Goal: Task Accomplishment & Management: Manage account settings

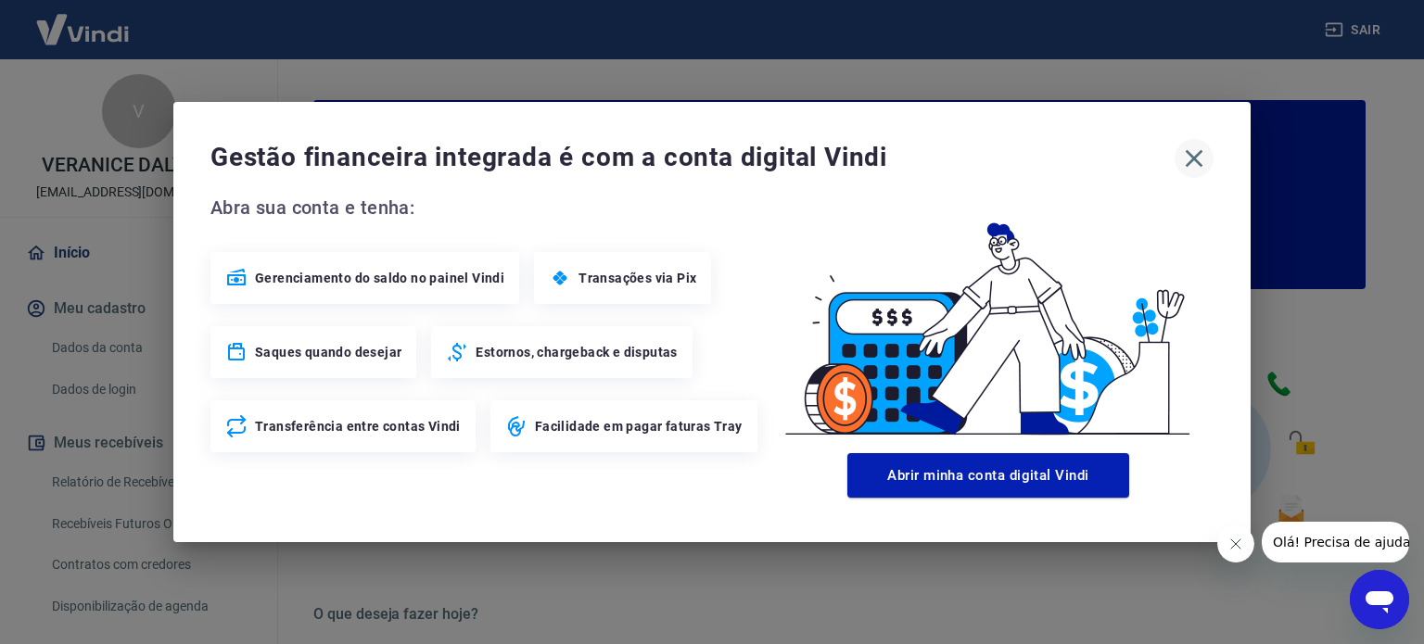
click at [1195, 155] on icon "button" at bounding box center [1195, 159] width 18 height 18
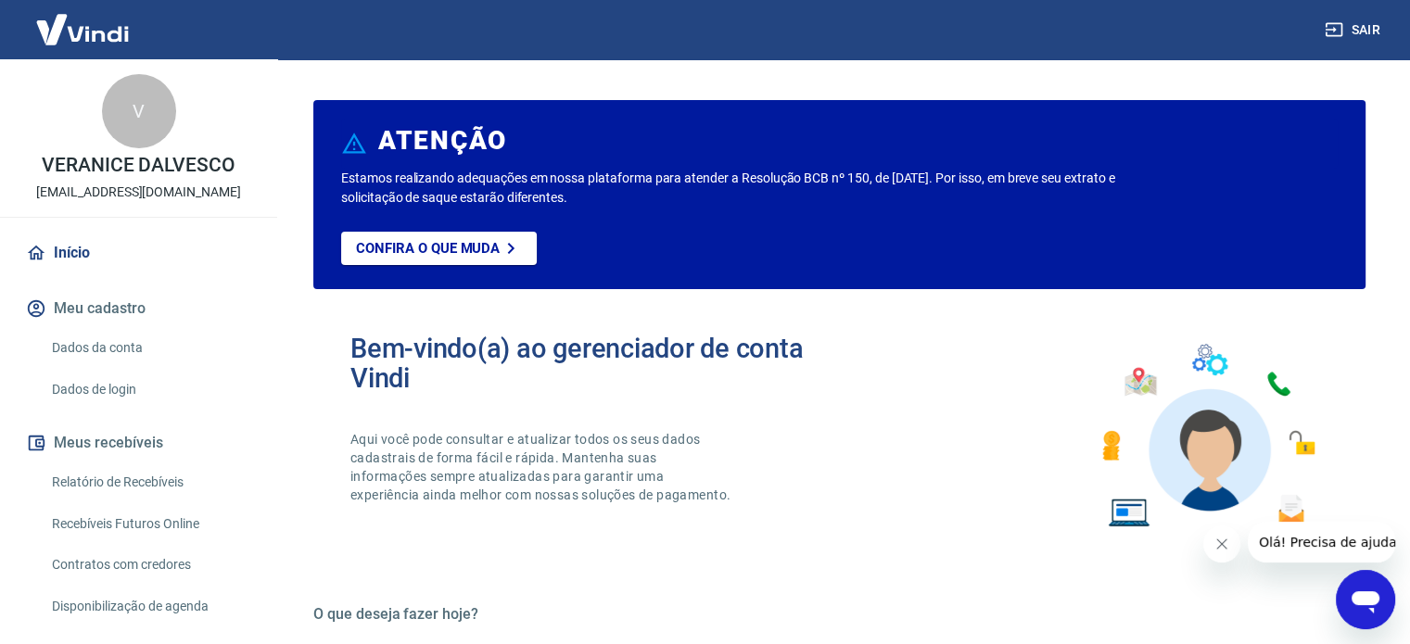
click at [1008, 526] on div "Bem-vindo(a) ao gerenciador de conta Vindi Aqui você pode consultar e atualizar…" at bounding box center [839, 436] width 1052 height 264
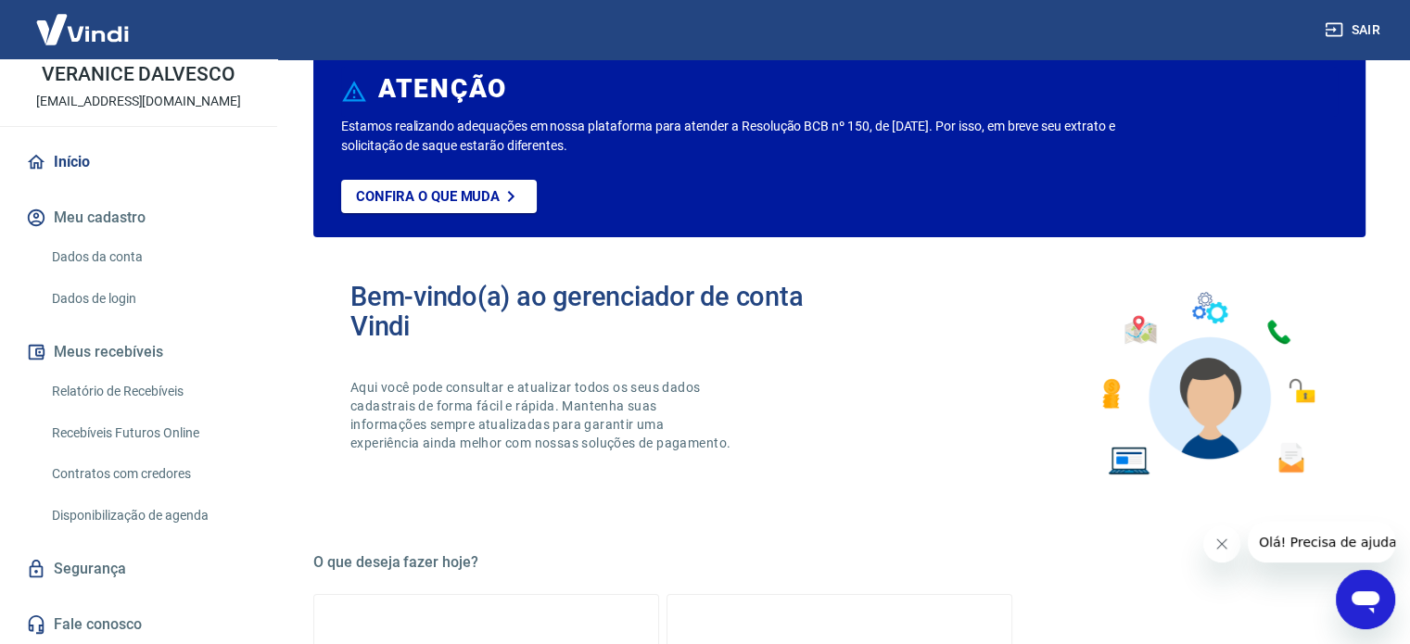
scroll to position [93, 0]
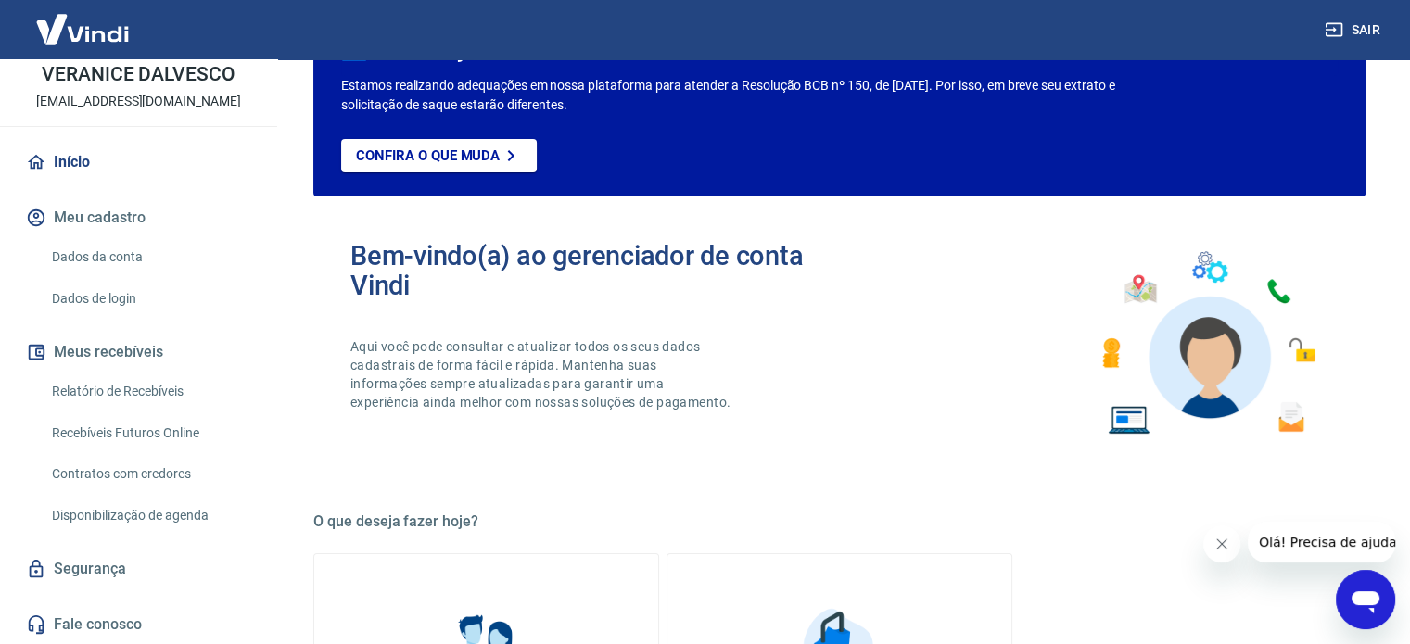
click at [176, 396] on link "Relatório de Recebíveis" at bounding box center [149, 392] width 210 height 38
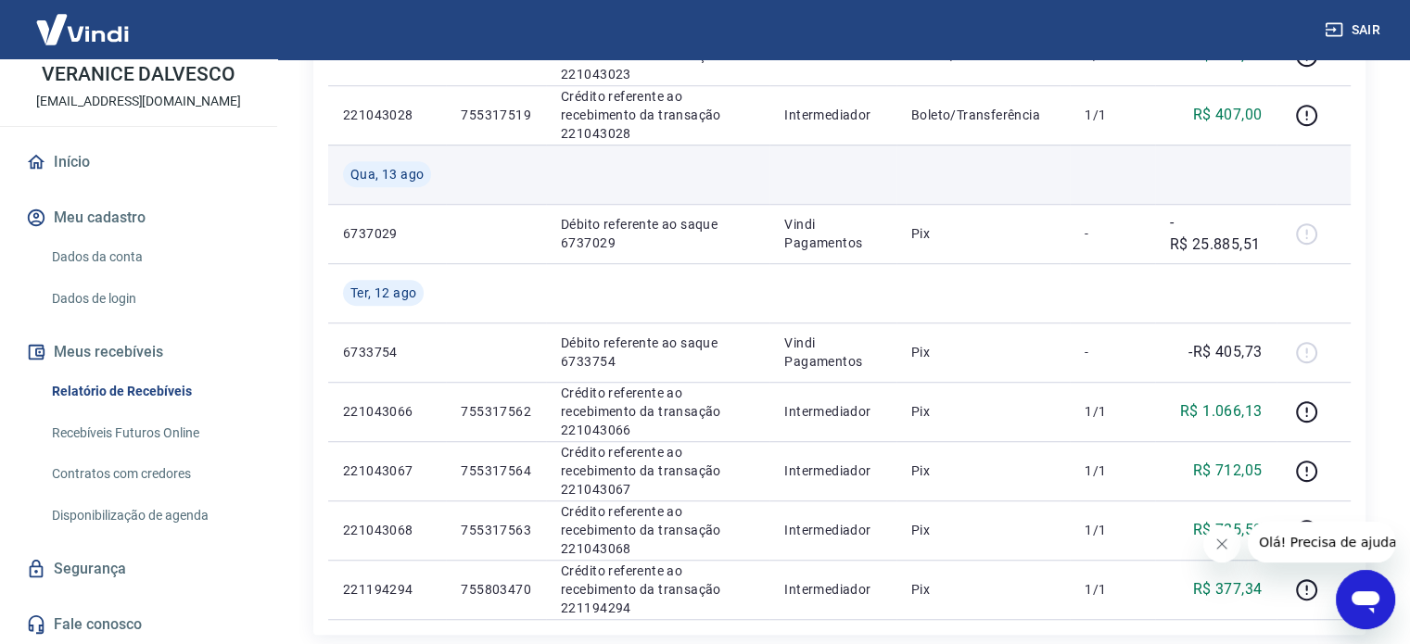
scroll to position [1150, 0]
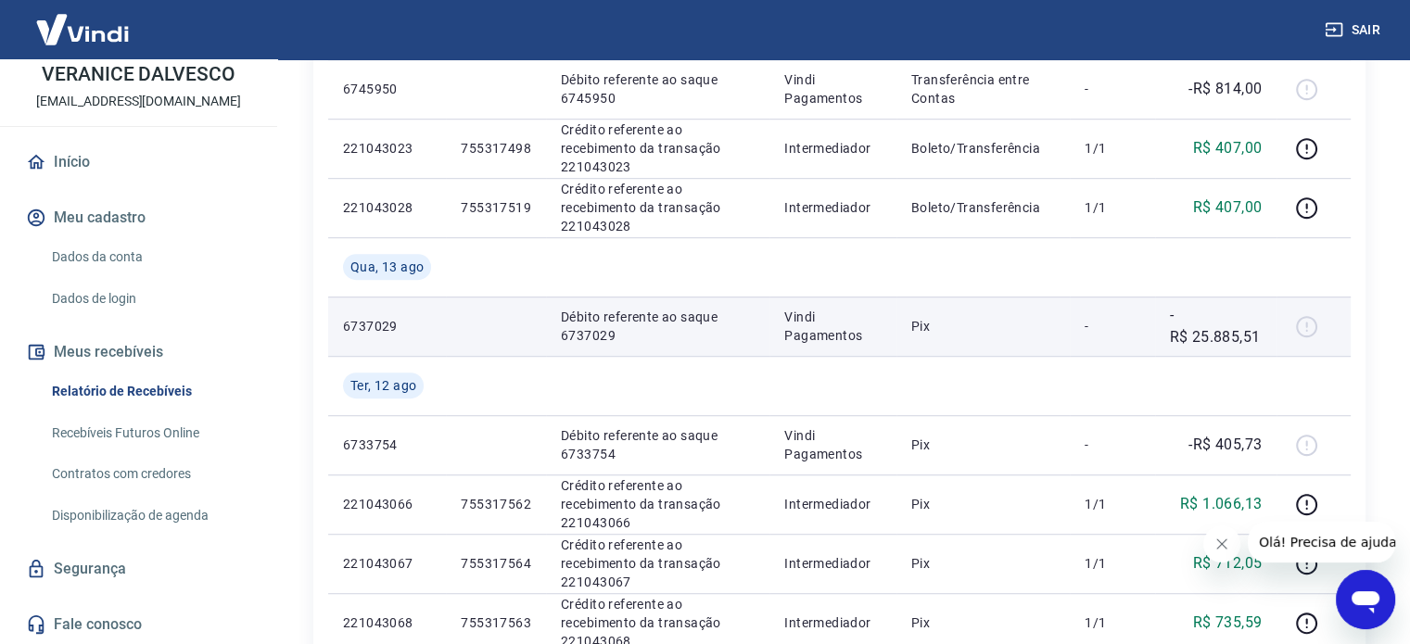
click at [942, 318] on p "Pix" at bounding box center [983, 326] width 145 height 19
click at [1306, 326] on div at bounding box center [1313, 326] width 44 height 30
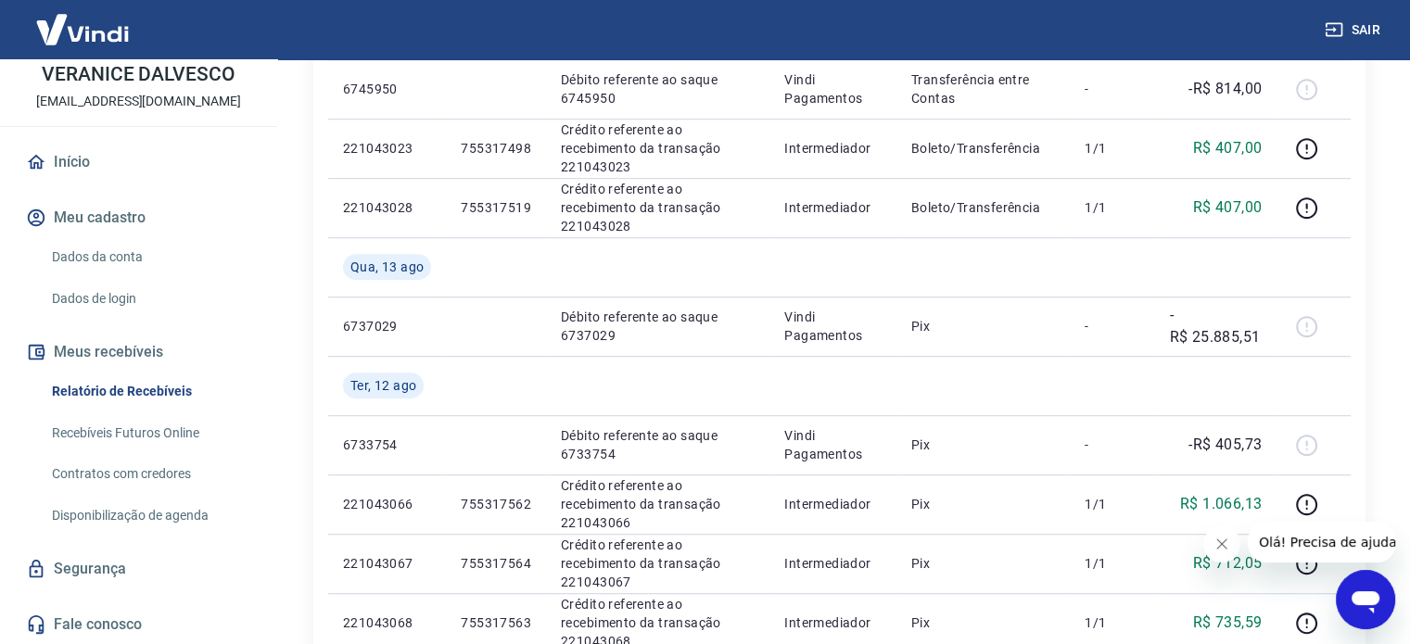
click at [190, 464] on link "Contratos com credores" at bounding box center [149, 474] width 210 height 38
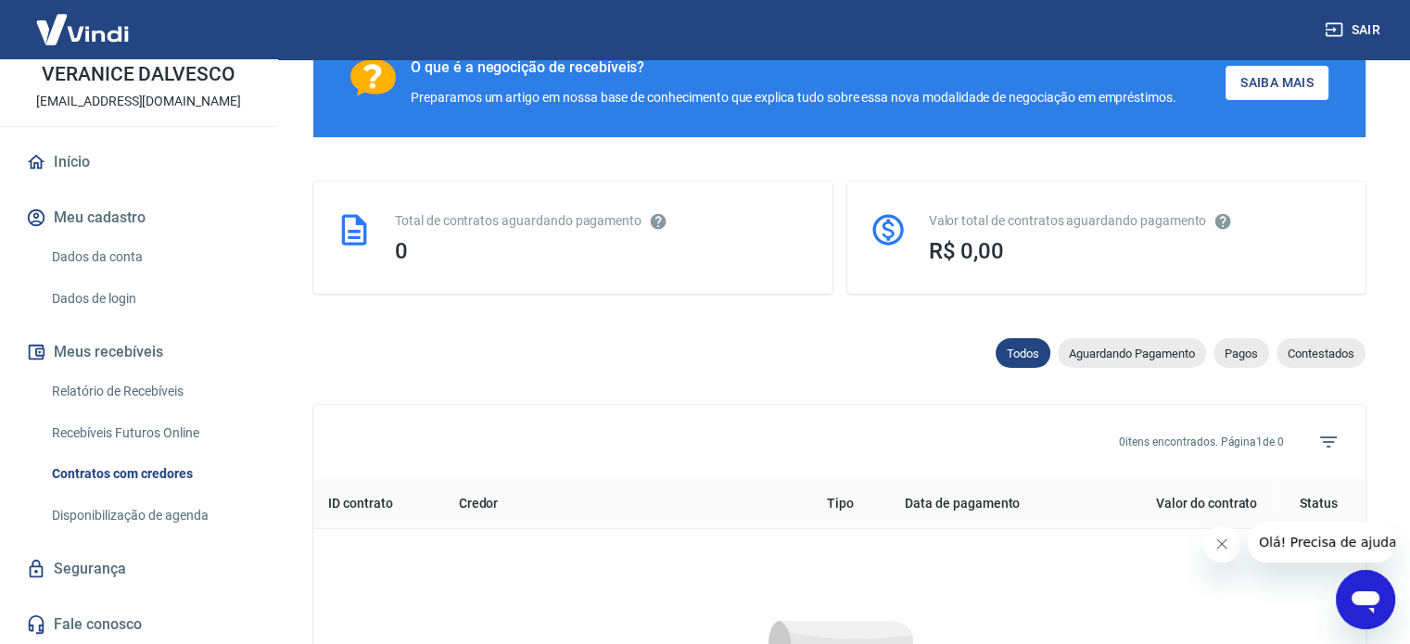
scroll to position [865, 0]
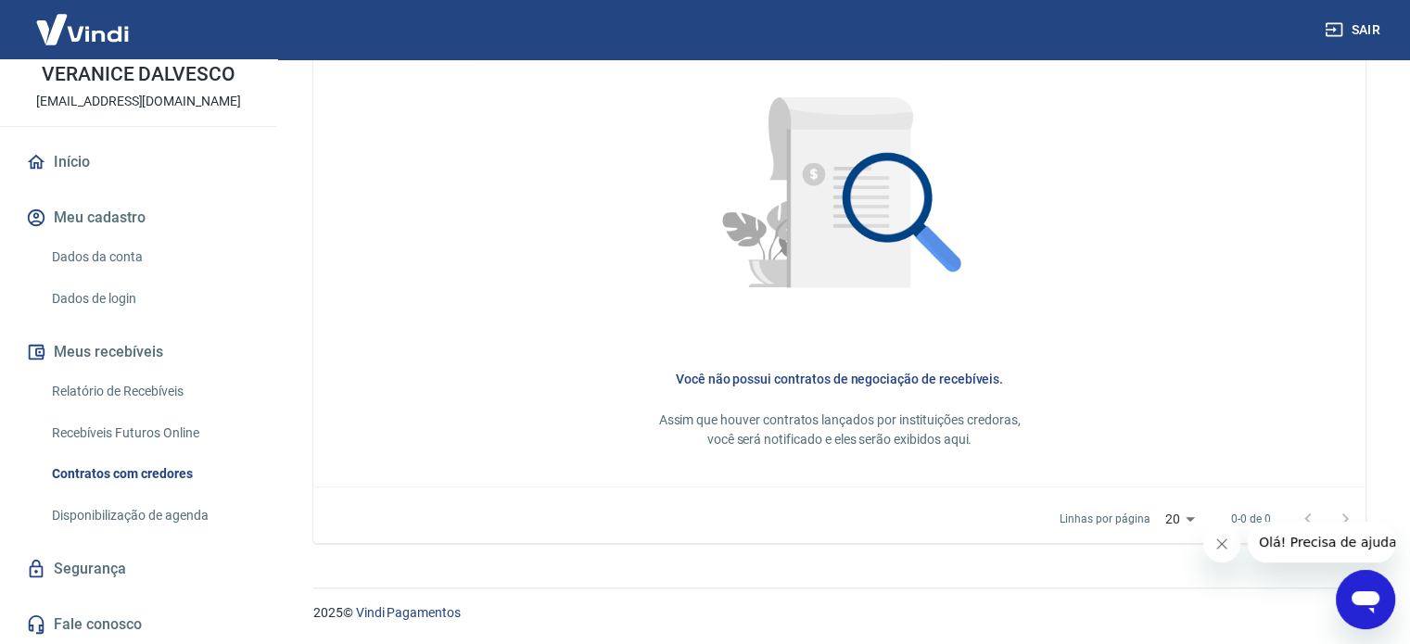
click at [189, 421] on link "Recebíveis Futuros Online" at bounding box center [149, 433] width 210 height 38
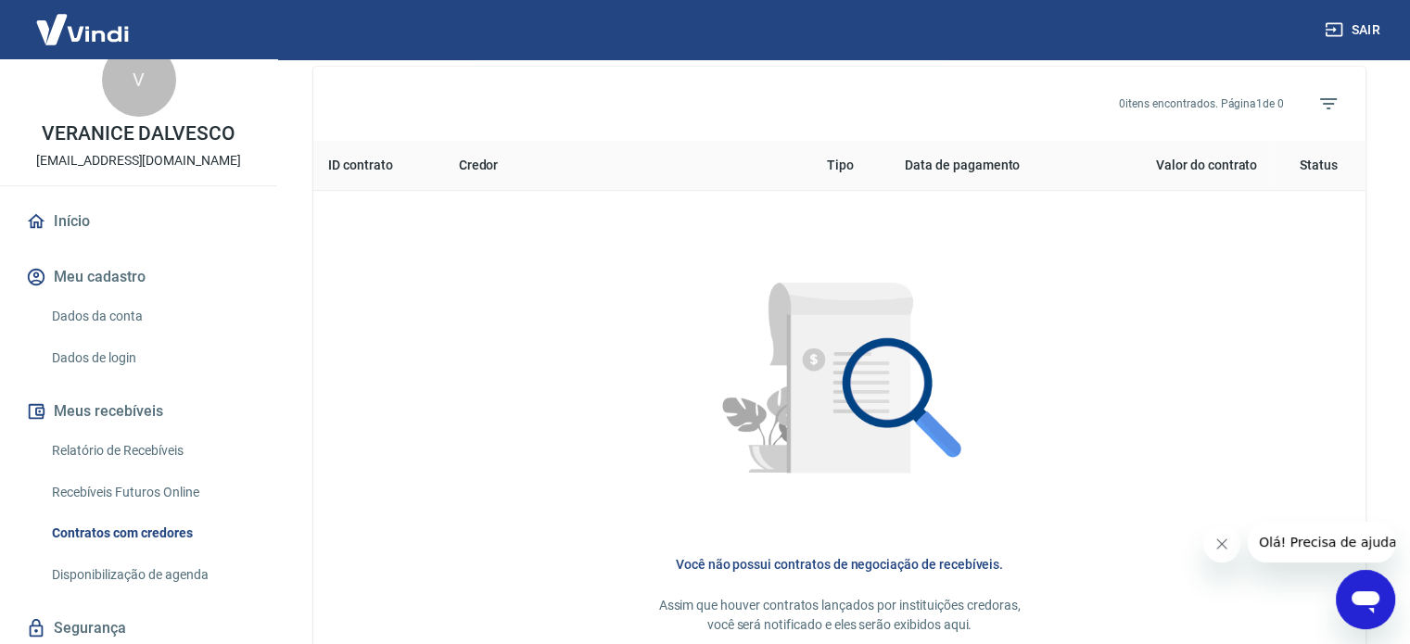
scroll to position [0, 0]
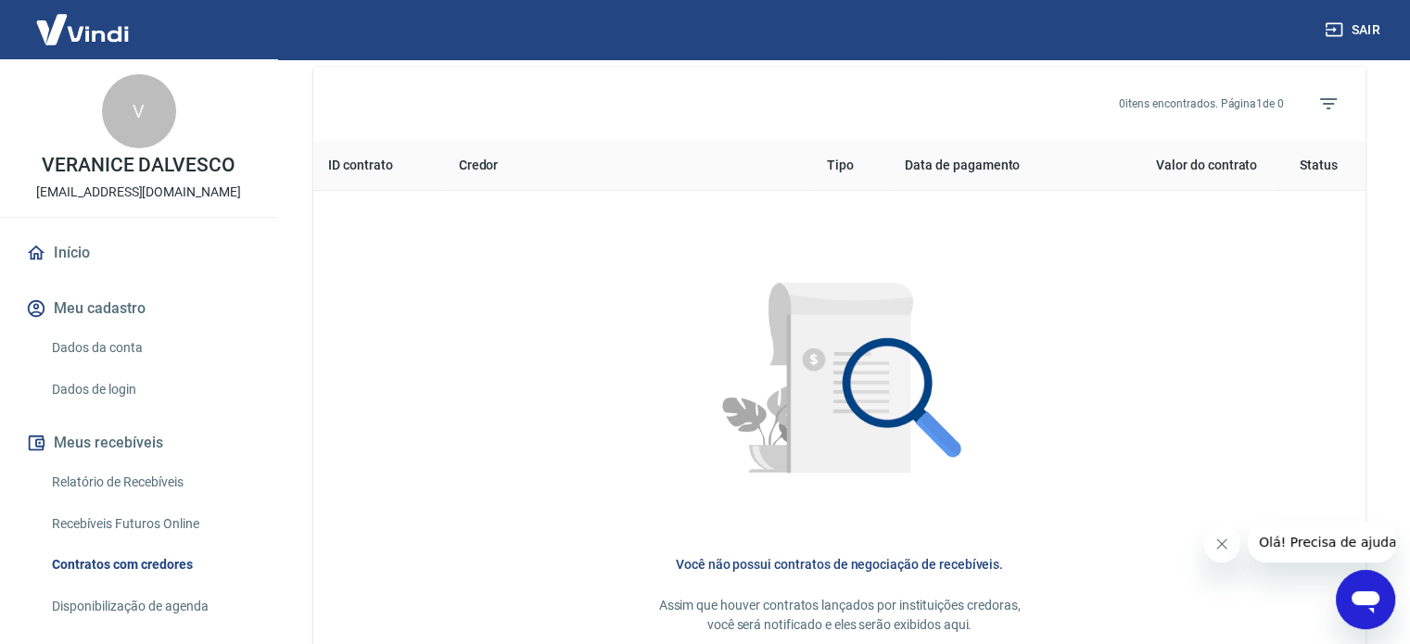
click at [123, 249] on link "Início" at bounding box center [138, 253] width 233 height 41
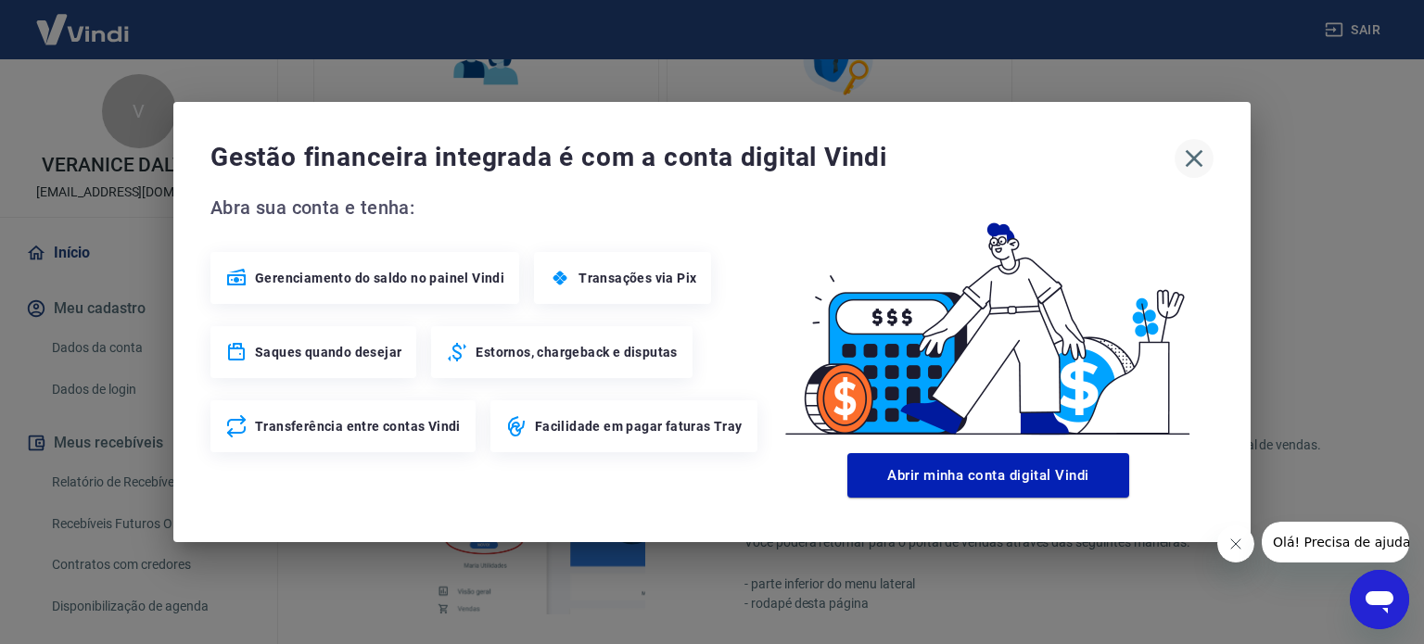
click at [1190, 159] on icon "button" at bounding box center [1194, 159] width 30 height 30
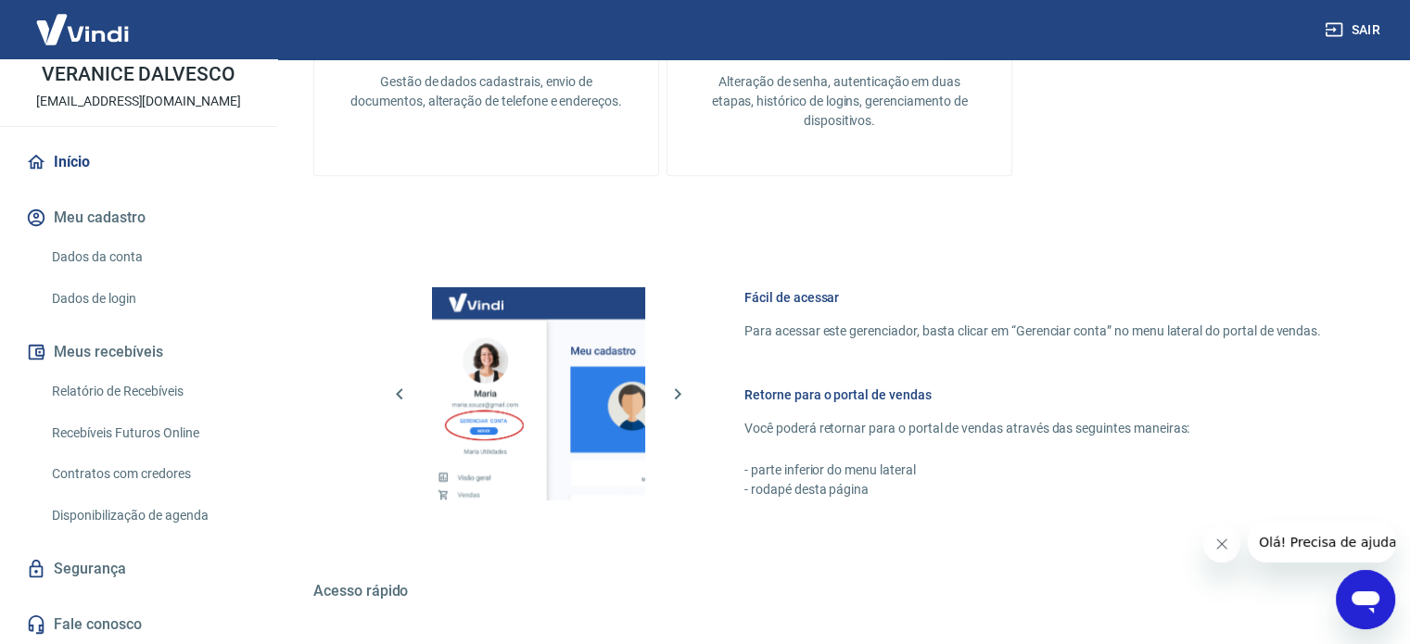
scroll to position [826, 0]
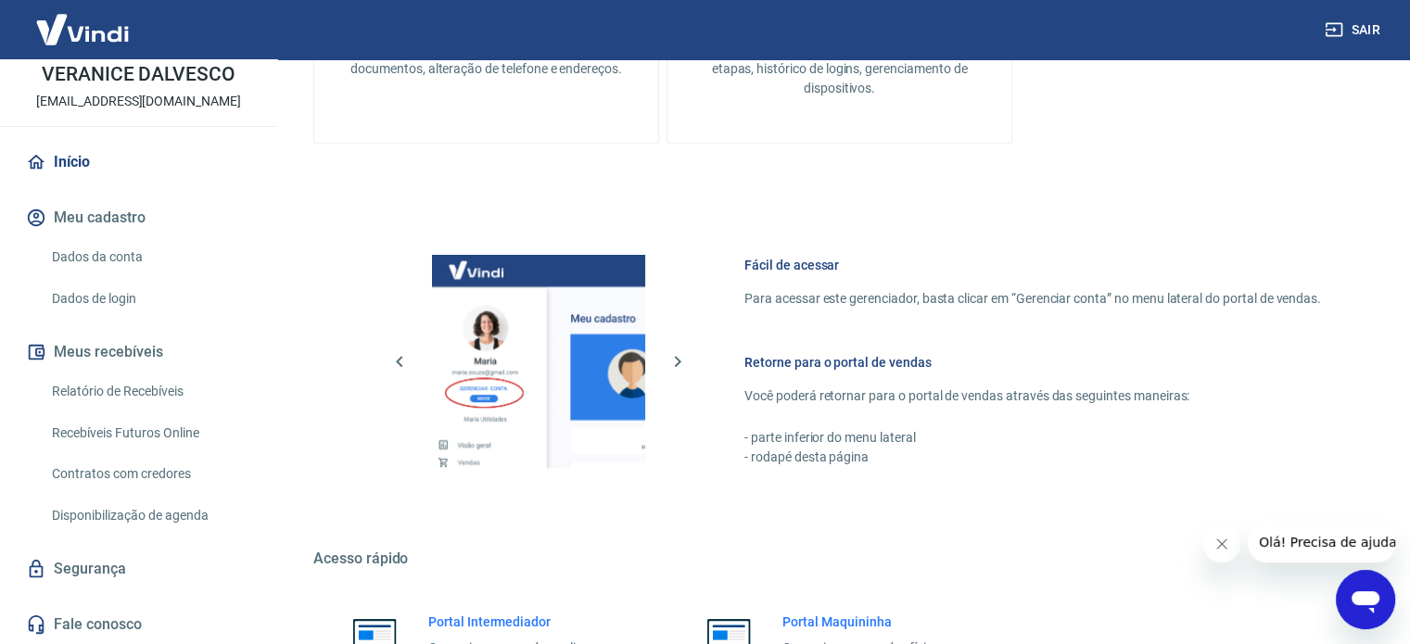
click at [178, 381] on link "Relatório de Recebíveis" at bounding box center [149, 392] width 210 height 38
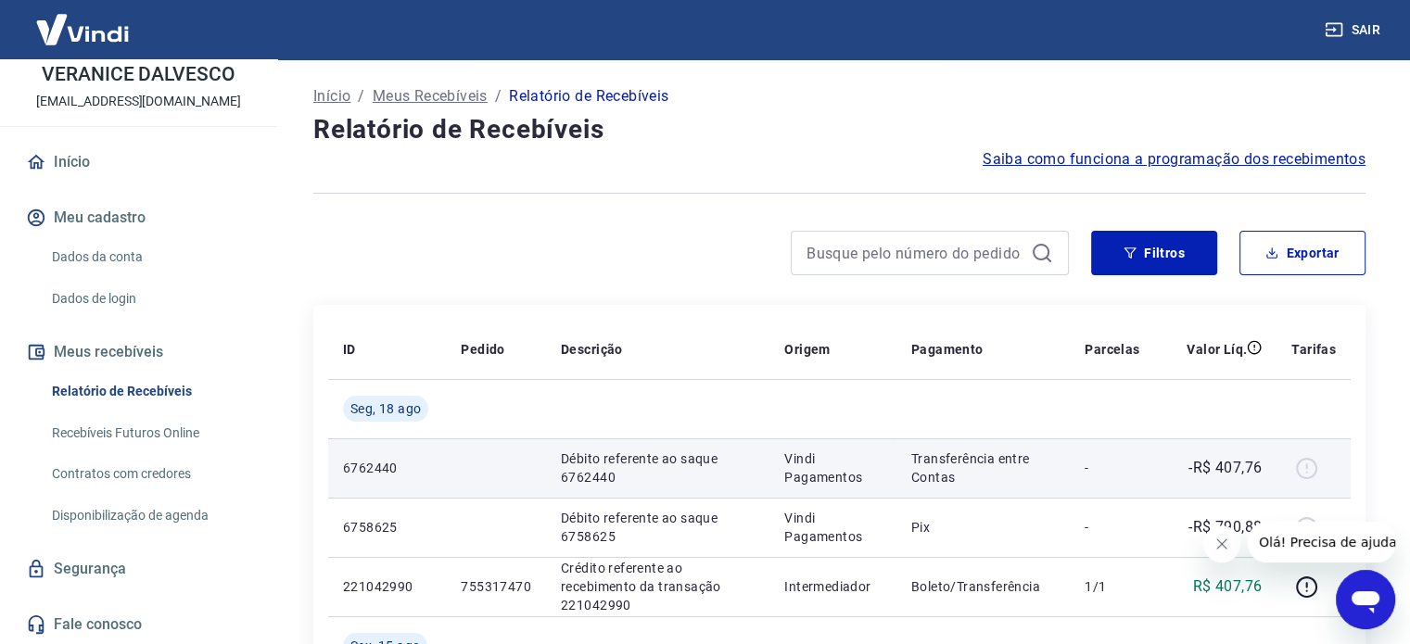
click at [993, 474] on p "Transferência entre Contas" at bounding box center [983, 468] width 145 height 37
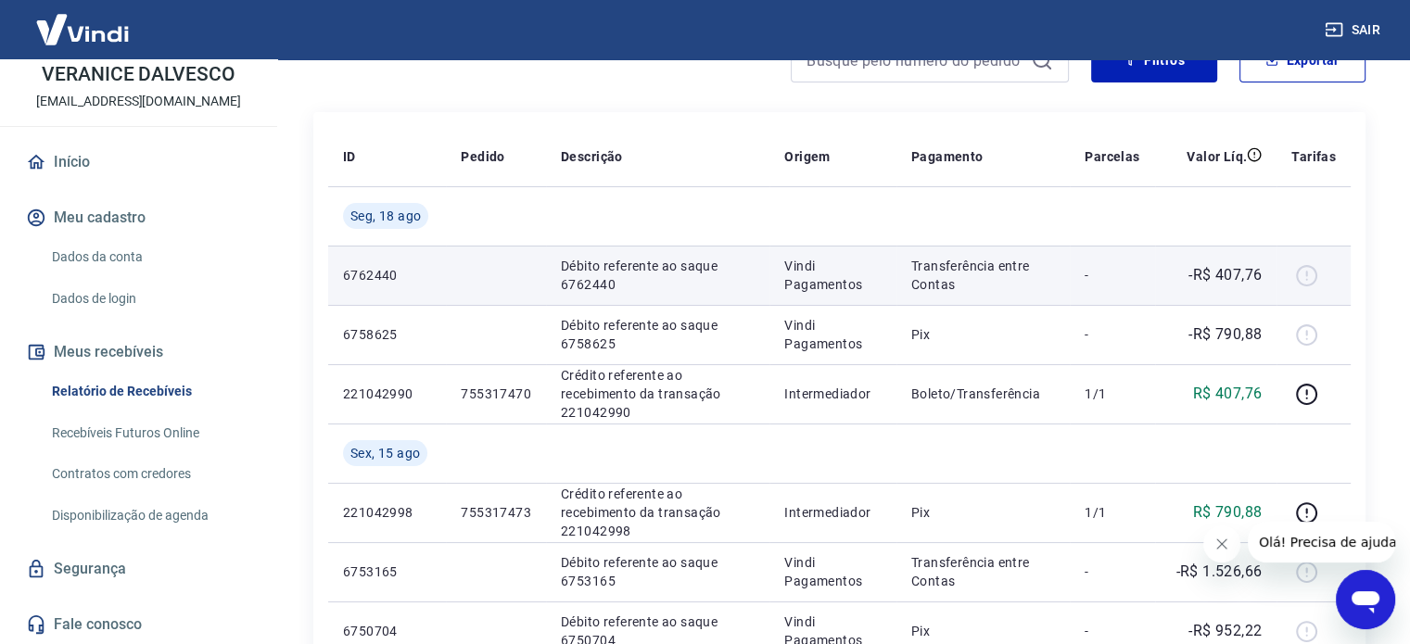
scroll to position [93, 0]
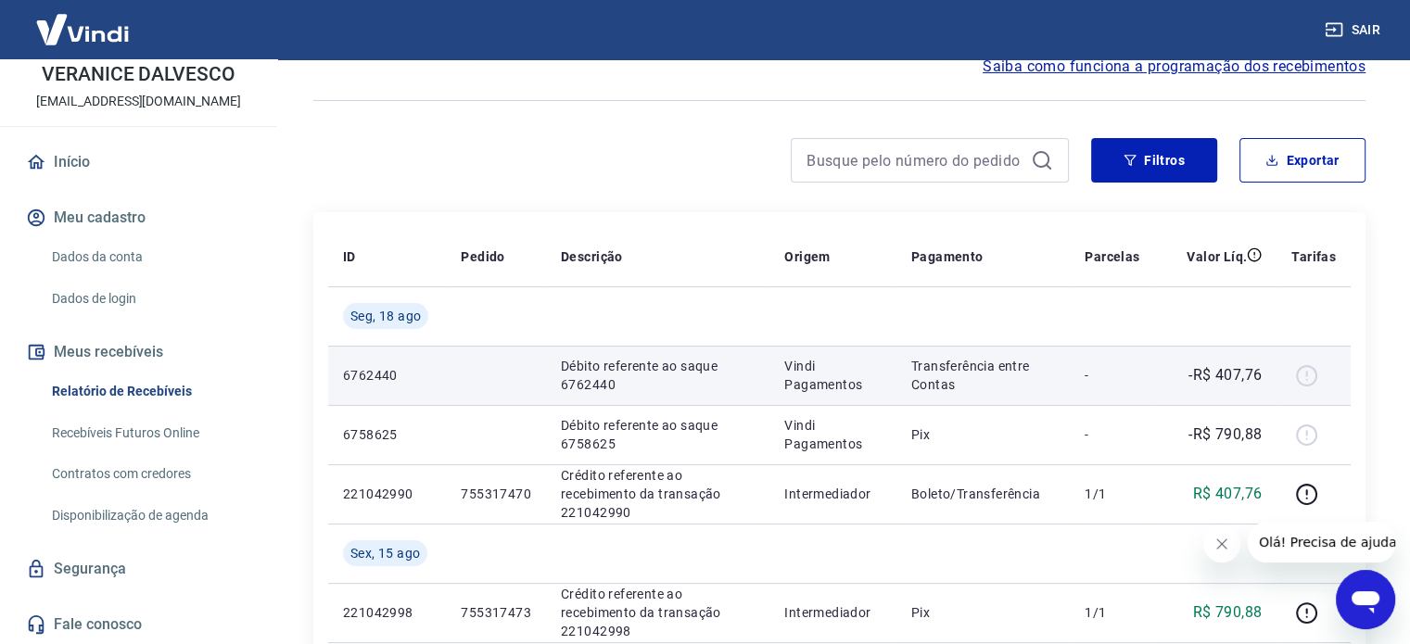
click at [426, 384] on p "6762440" at bounding box center [387, 375] width 88 height 19
click at [353, 380] on p "6762440" at bounding box center [387, 375] width 88 height 19
click at [1297, 370] on div at bounding box center [1313, 376] width 44 height 30
click at [882, 369] on p "Vindi Pagamentos" at bounding box center [832, 375] width 97 height 37
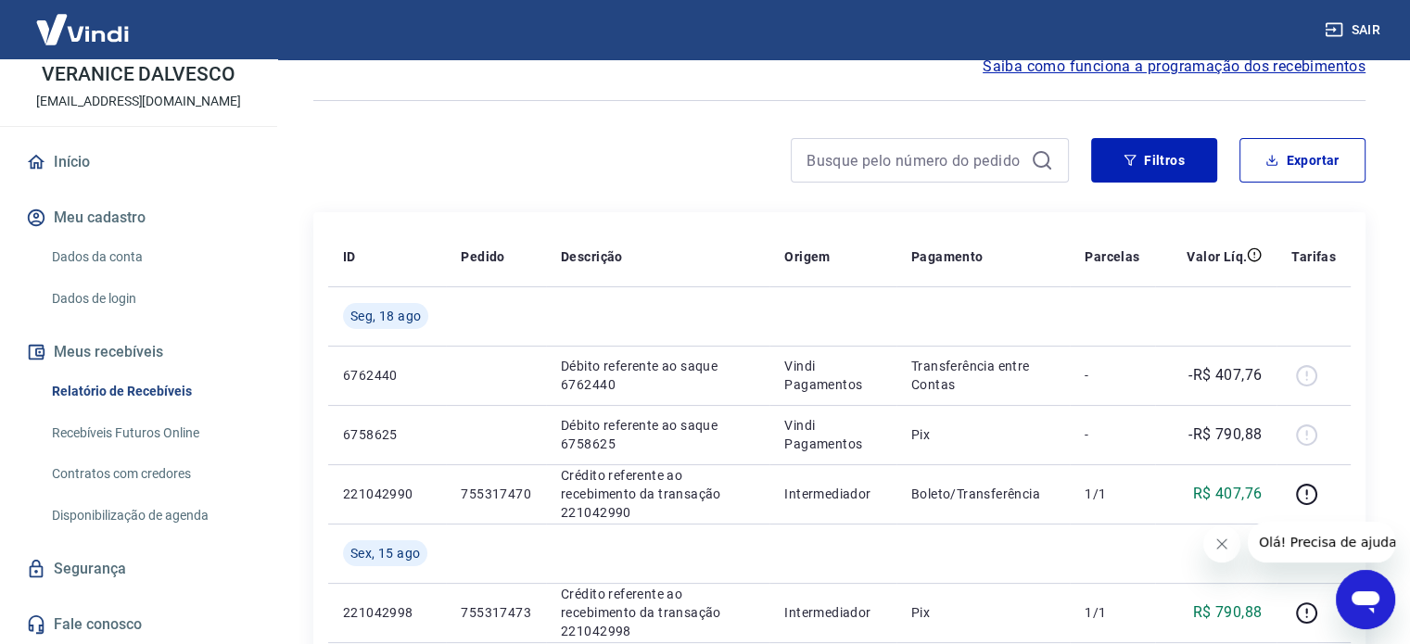
click at [180, 424] on link "Recebíveis Futuros Online" at bounding box center [149, 433] width 210 height 38
click at [152, 389] on link "Relatório de Recebíveis" at bounding box center [149, 392] width 210 height 38
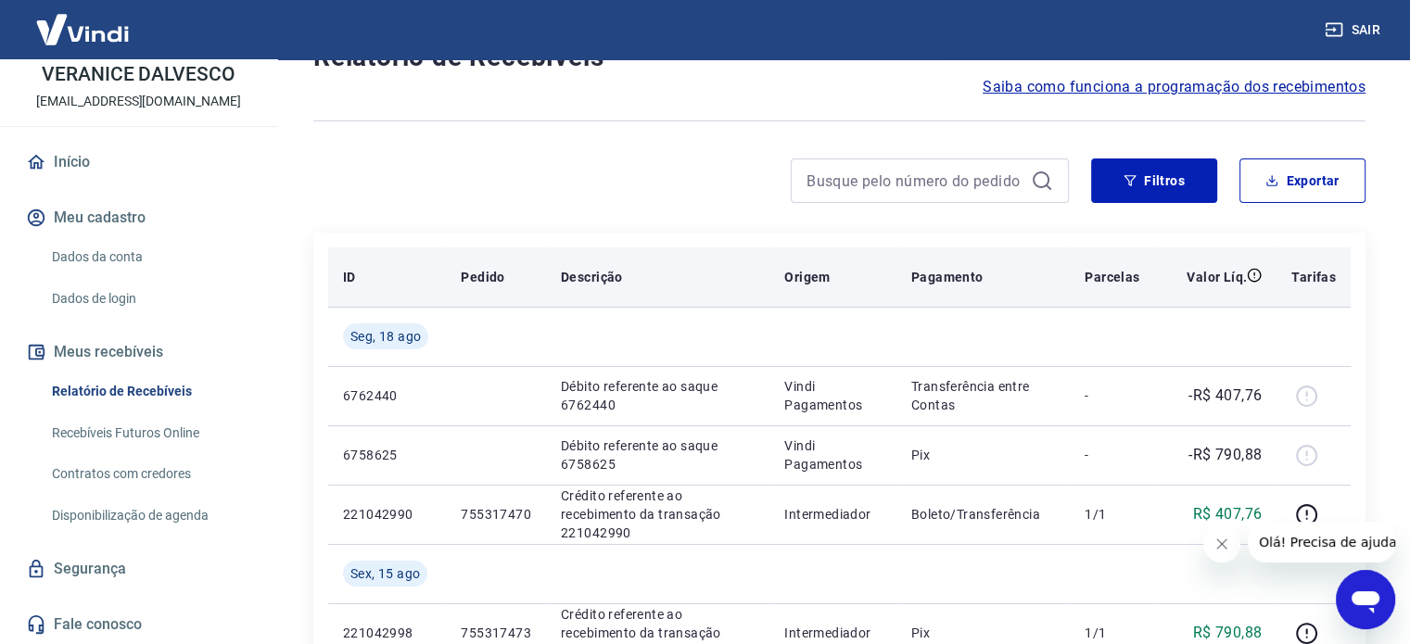
scroll to position [185, 0]
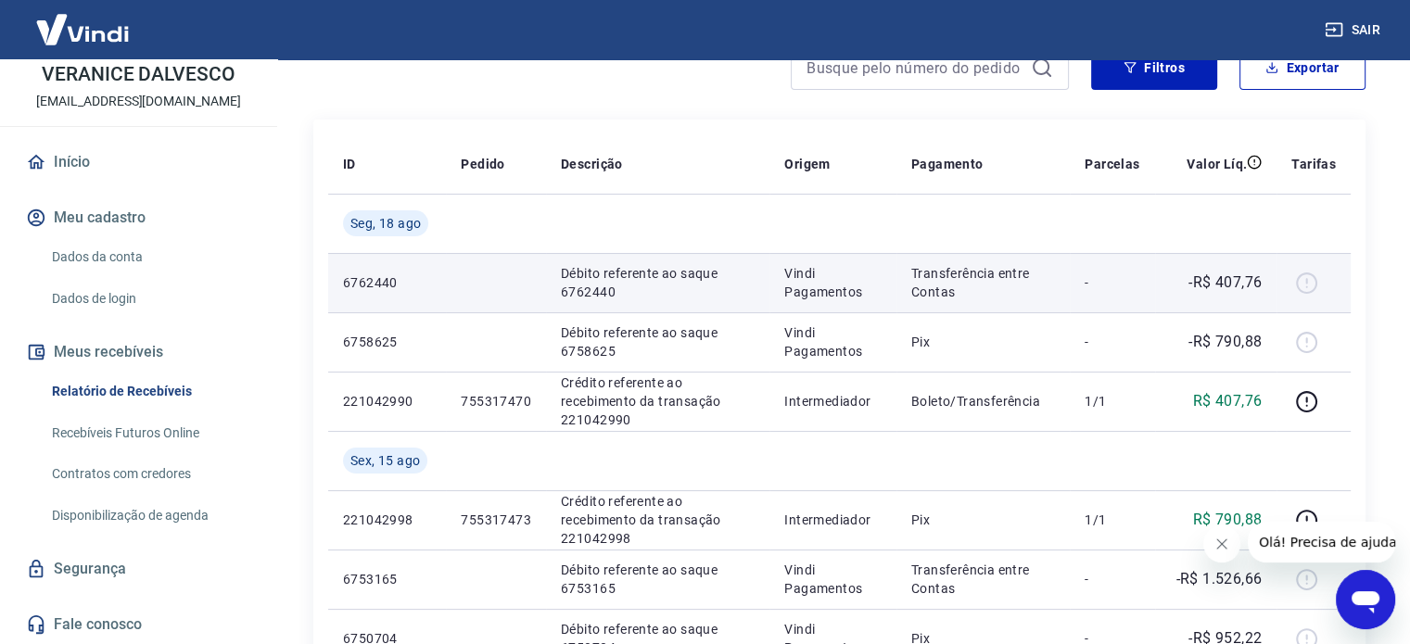
click at [1216, 279] on p "-R$ 407,76" at bounding box center [1224, 283] width 73 height 22
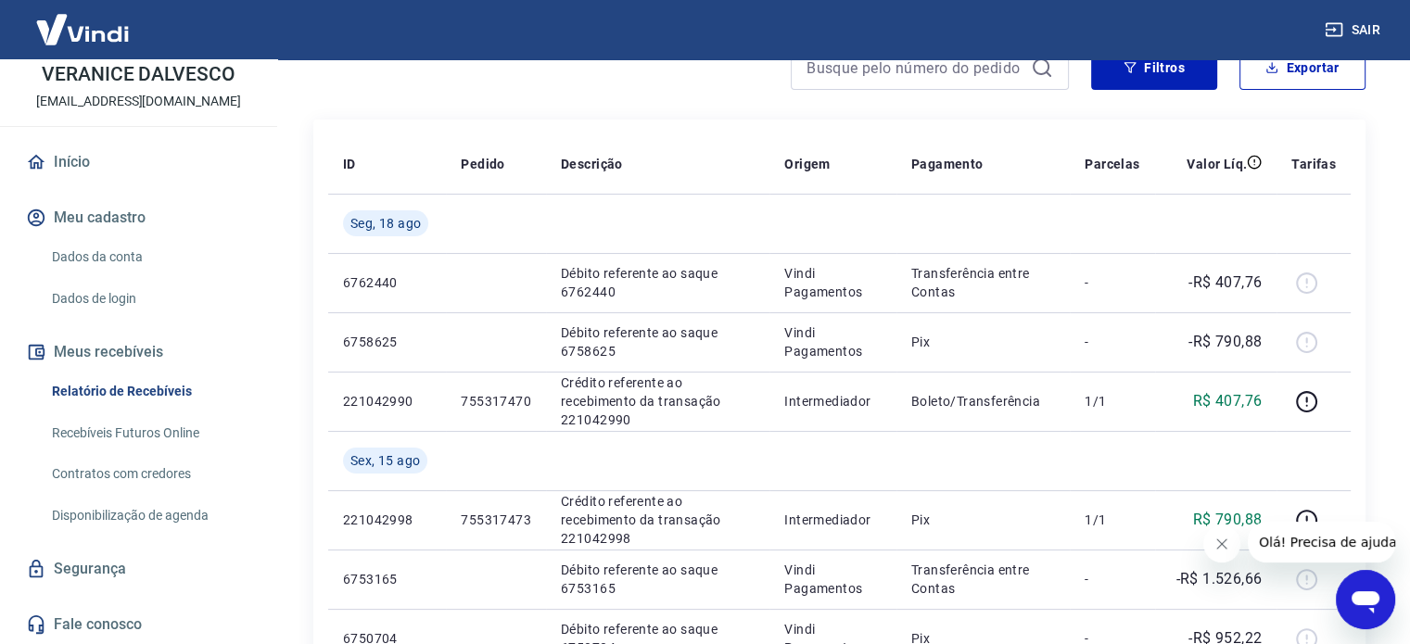
click at [158, 425] on link "Recebíveis Futuros Online" at bounding box center [149, 433] width 210 height 38
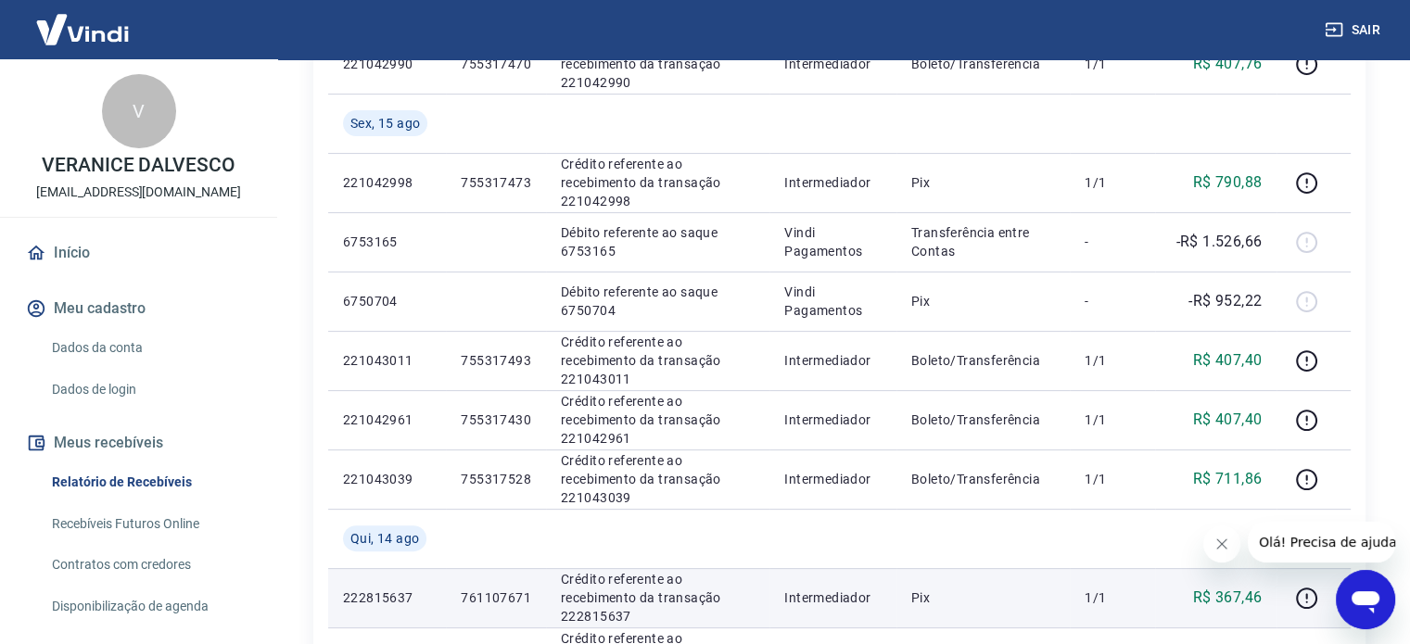
scroll to position [278, 0]
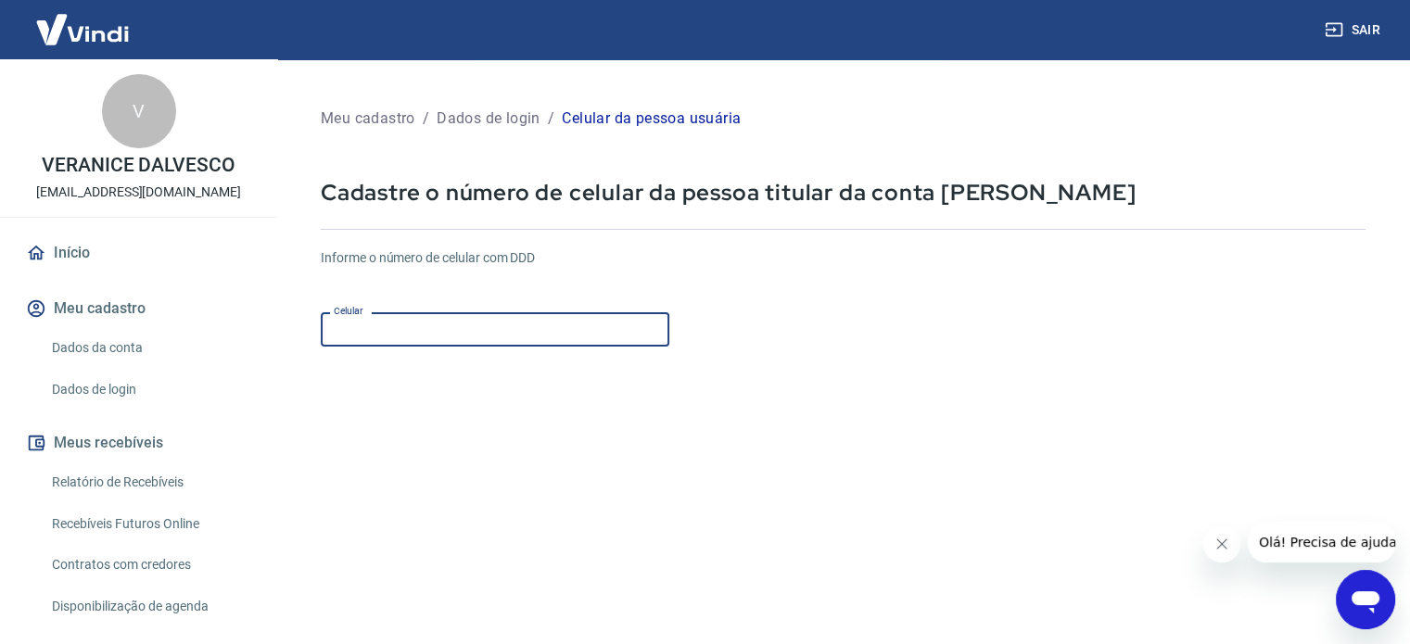
click at [568, 330] on input "Celular" at bounding box center [495, 329] width 349 height 34
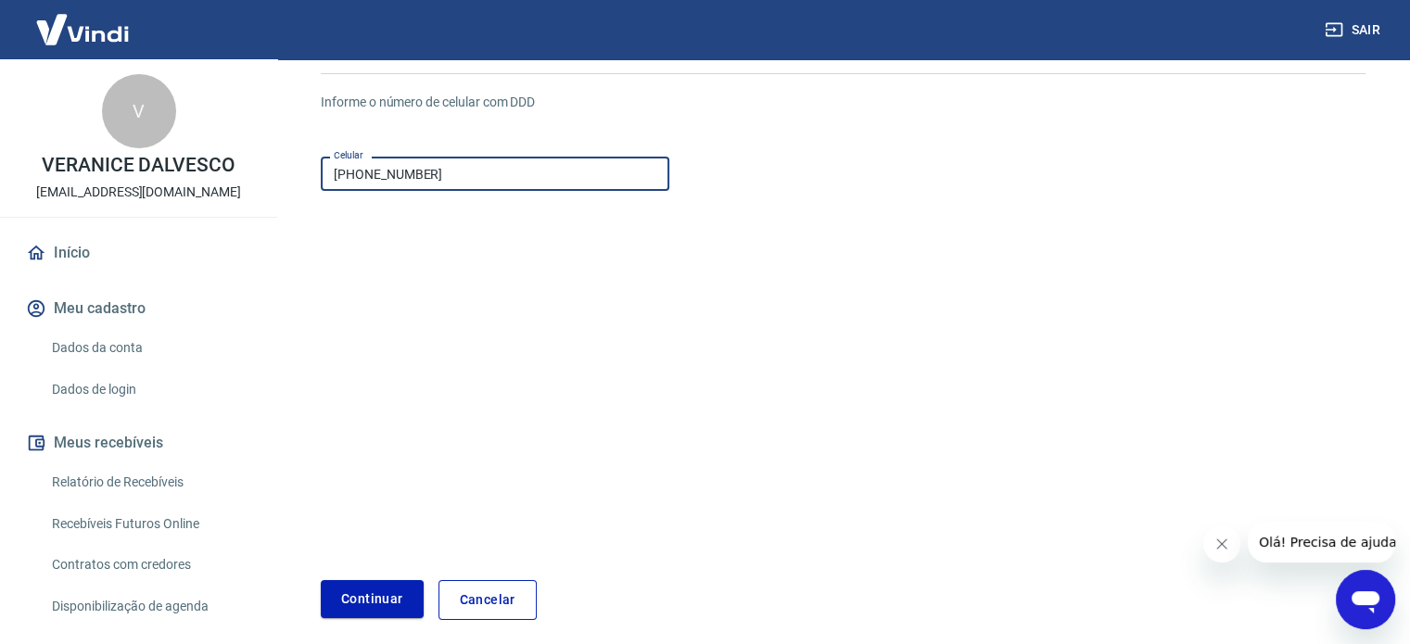
scroll to position [233, 0]
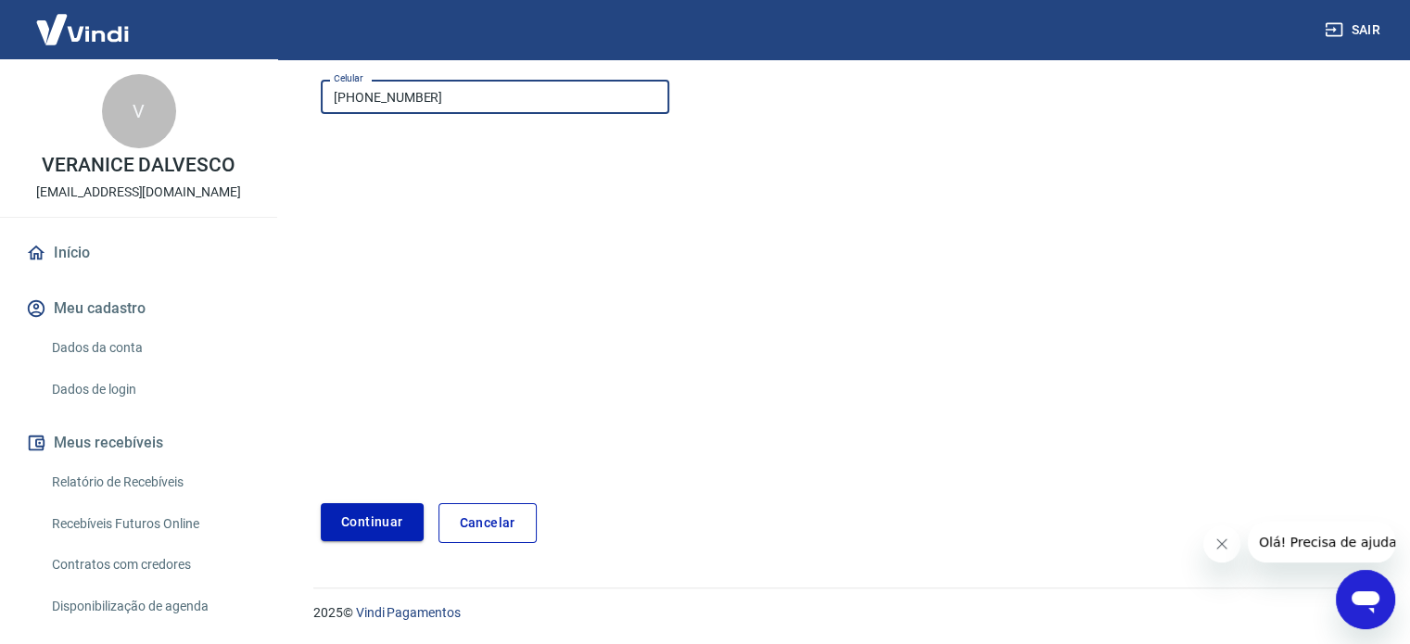
type input "(67) 98138-1324"
click at [380, 514] on button "Continuar" at bounding box center [372, 522] width 103 height 38
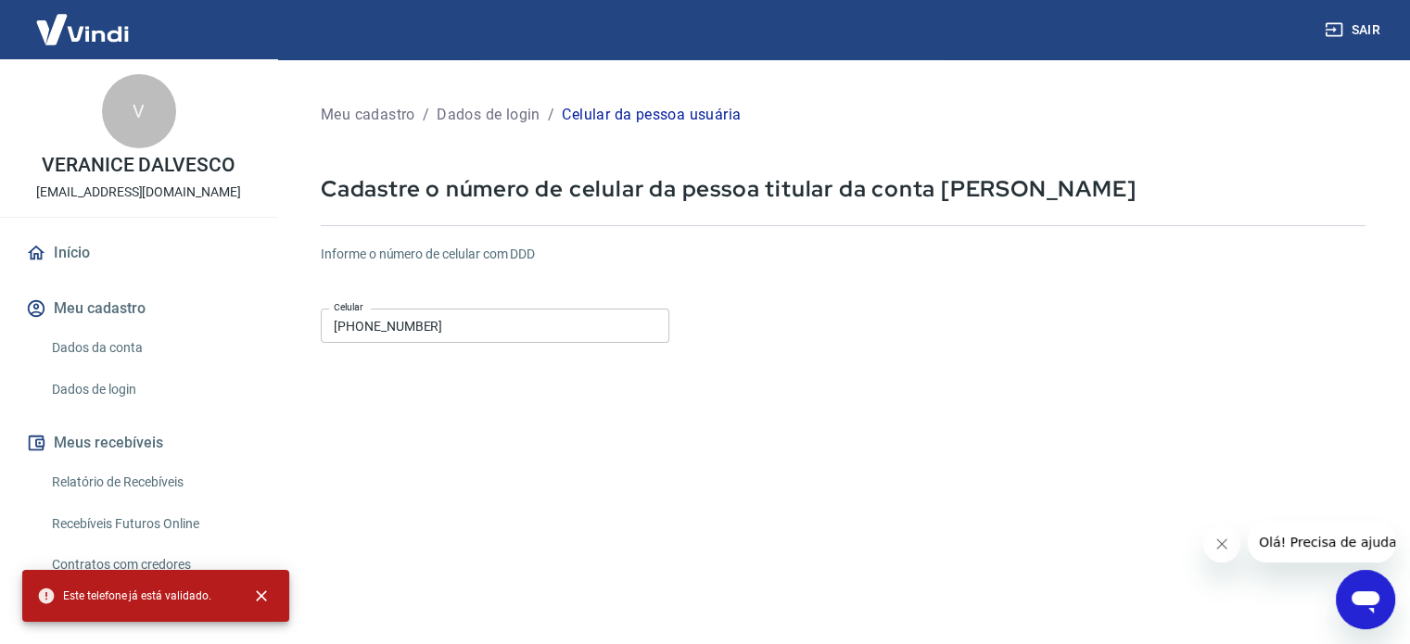
scroll to position [0, 0]
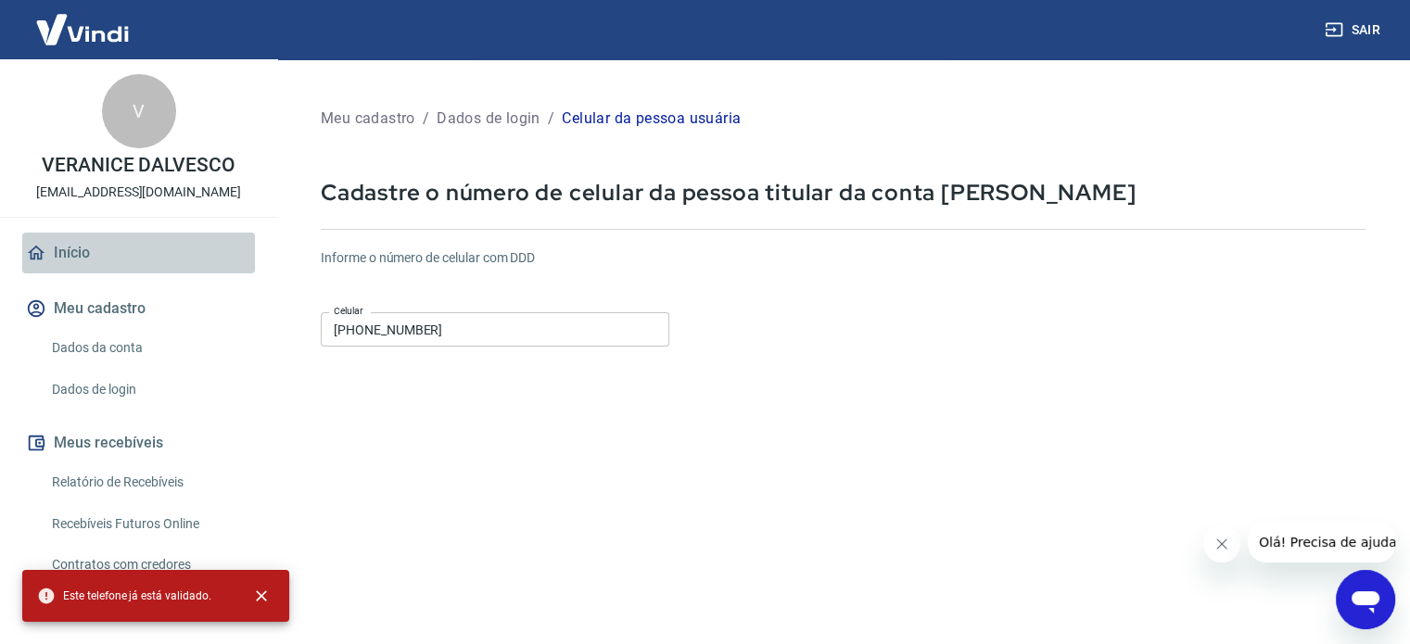
click at [156, 244] on link "Início" at bounding box center [138, 253] width 233 height 41
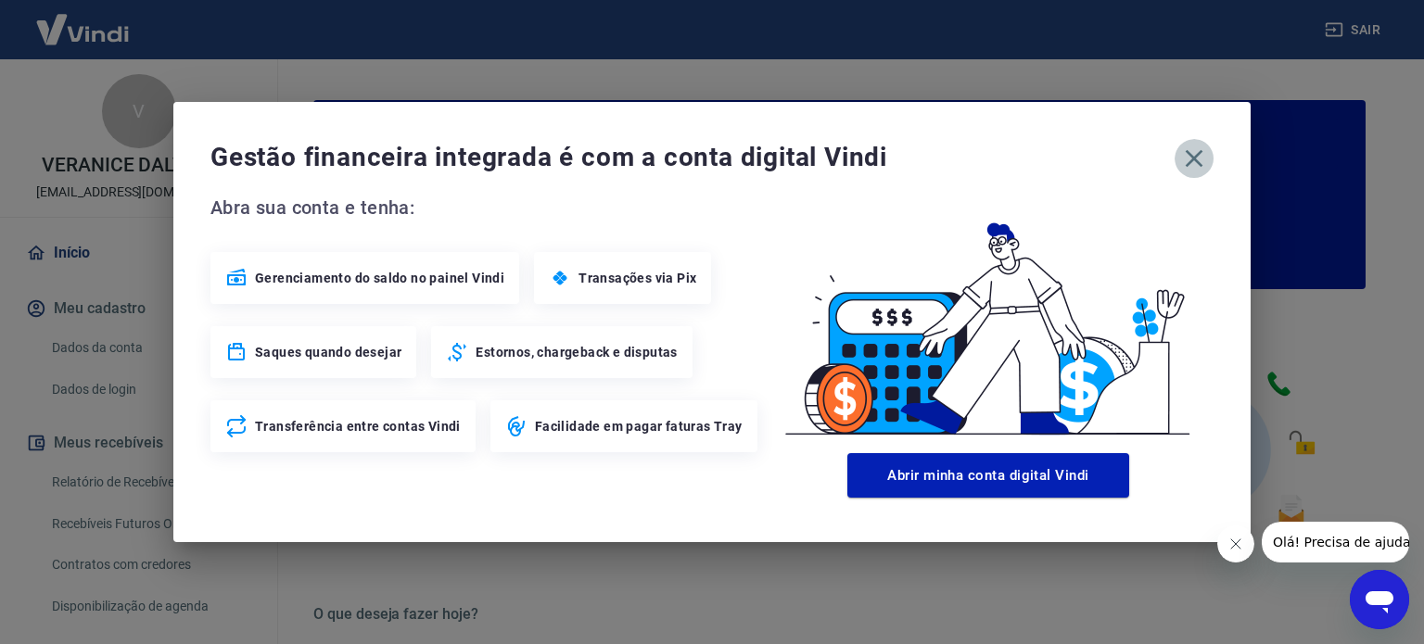
click at [1187, 163] on icon "button" at bounding box center [1194, 159] width 30 height 30
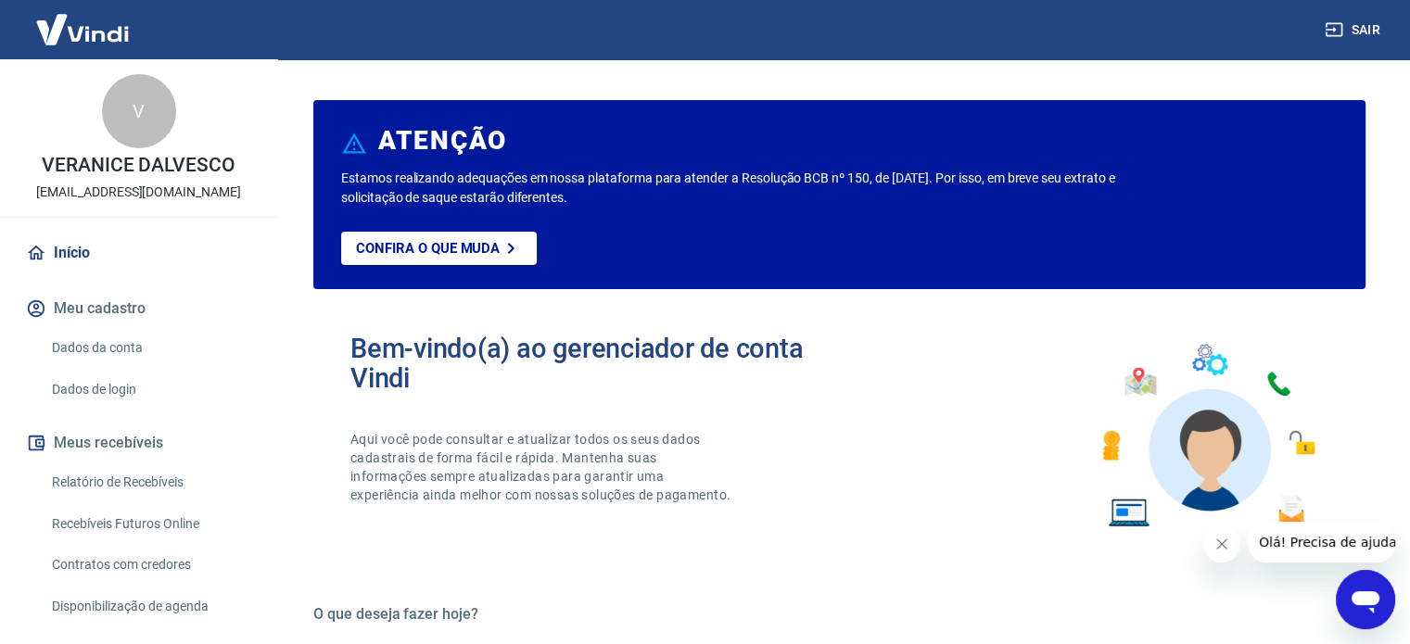
scroll to position [185, 0]
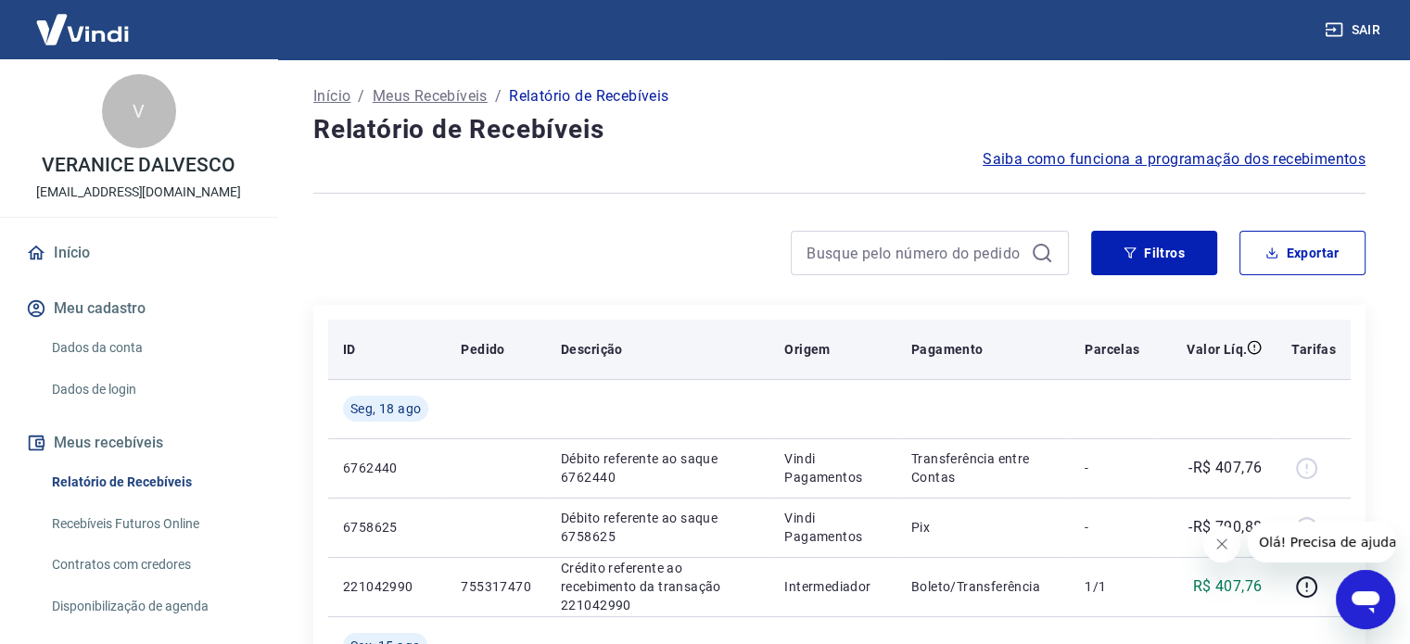
scroll to position [93, 0]
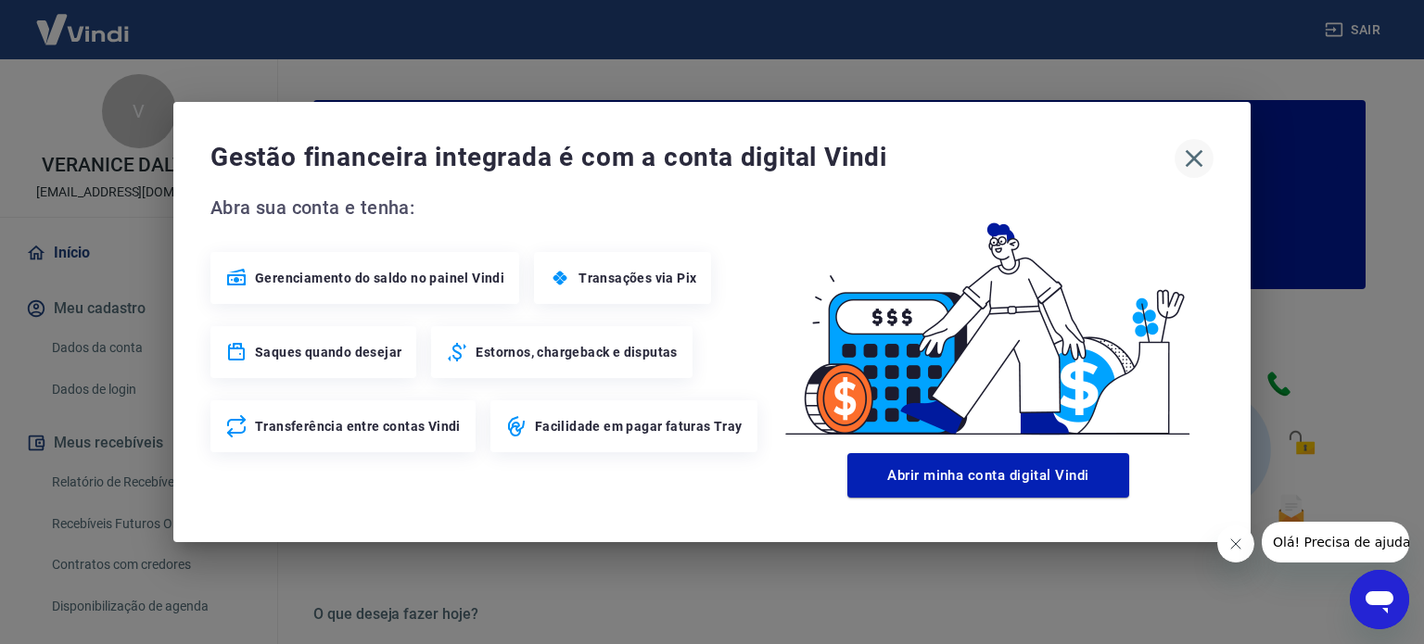
click at [1191, 142] on button "button" at bounding box center [1193, 158] width 39 height 39
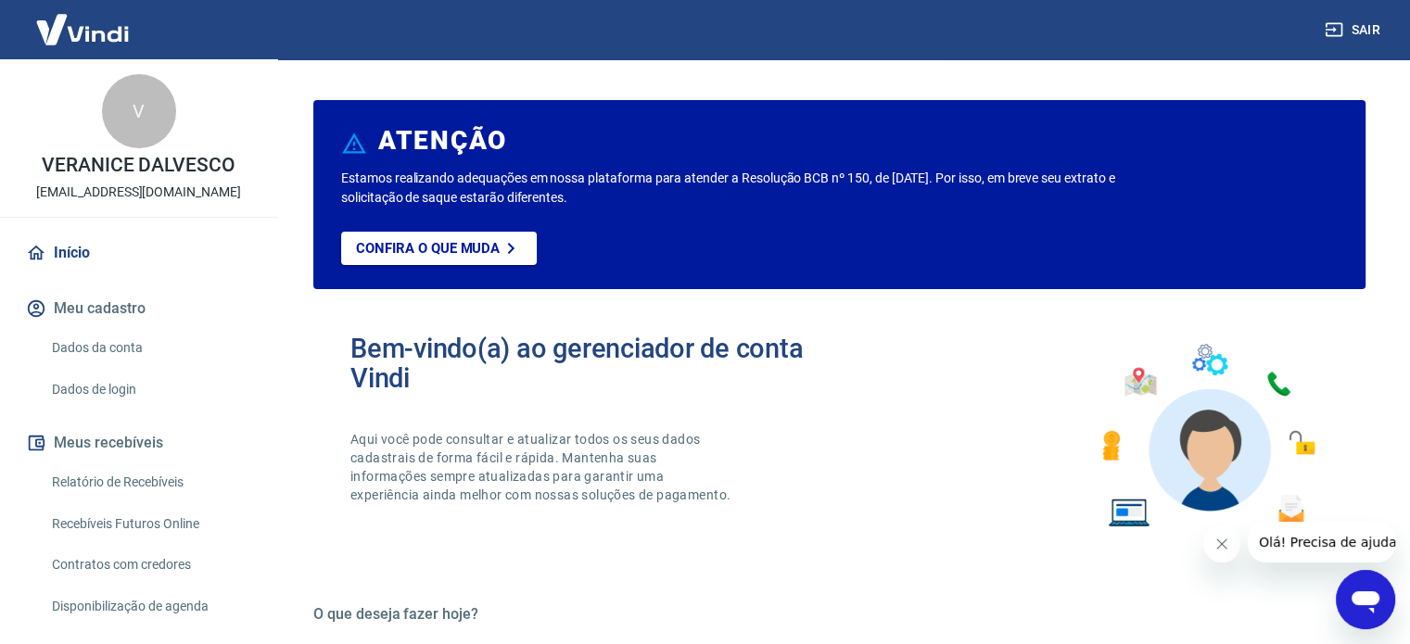
click at [145, 492] on link "Relatório de Recebíveis" at bounding box center [149, 482] width 210 height 38
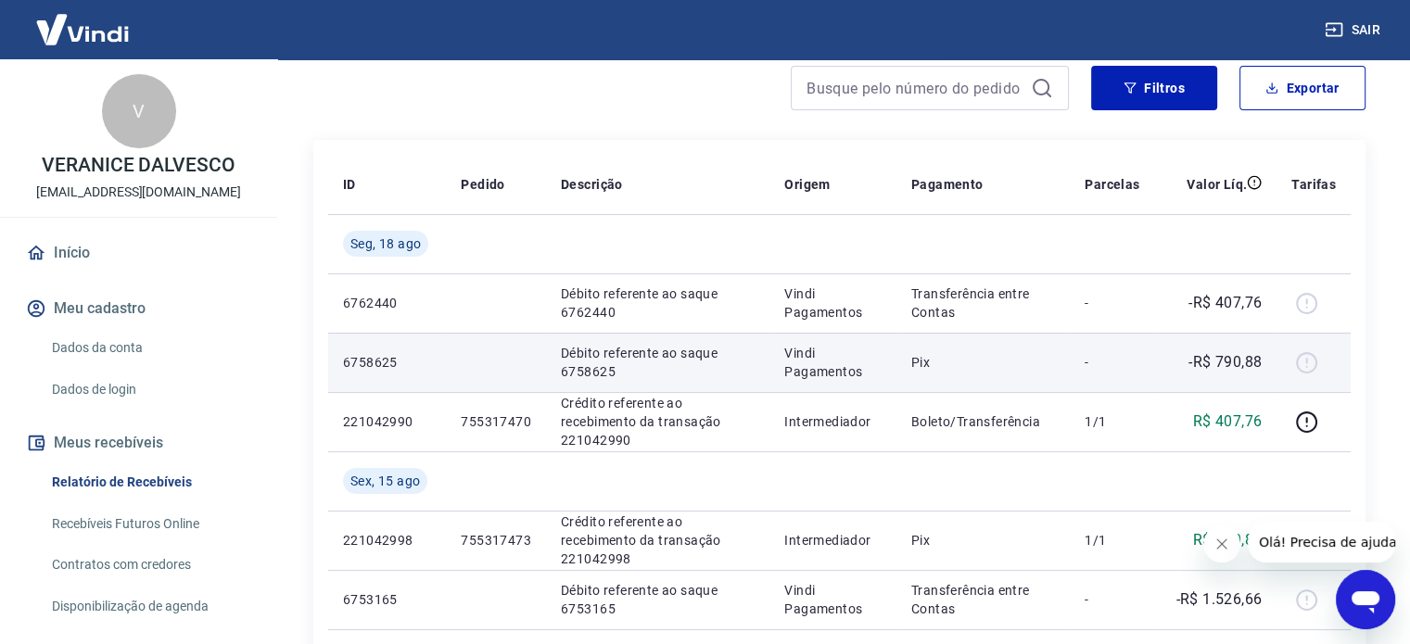
scroll to position [185, 0]
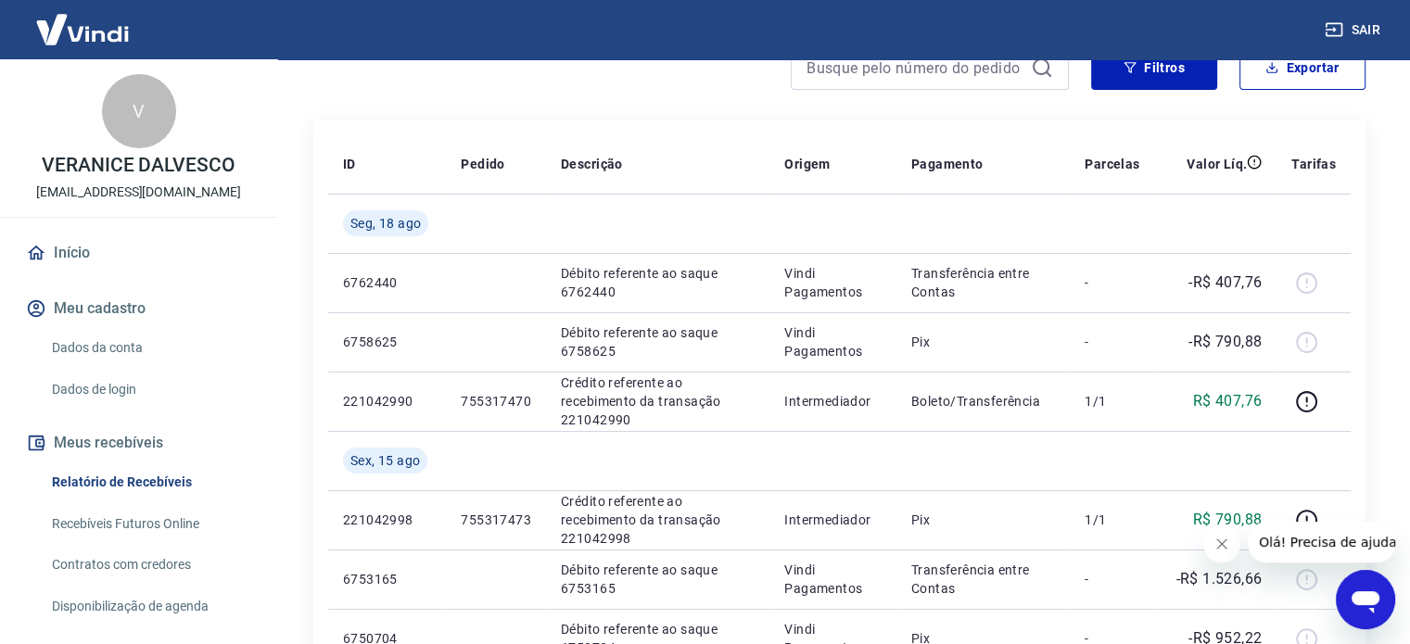
click at [185, 529] on link "Recebíveis Futuros Online" at bounding box center [149, 524] width 210 height 38
